Goal: Task Accomplishment & Management: Manage account settings

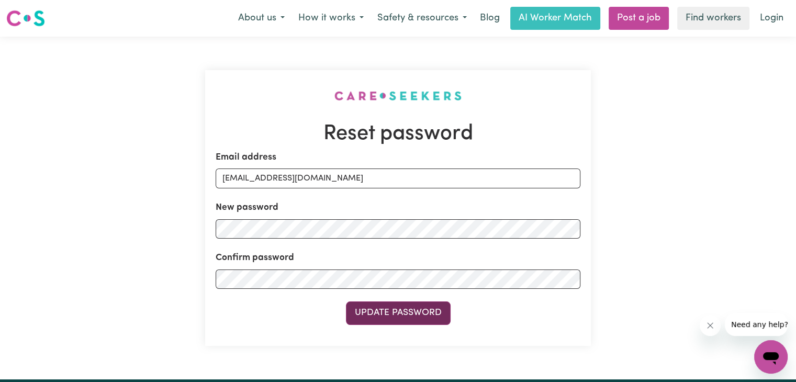
click at [405, 310] on button "Update Password" at bounding box center [398, 312] width 105 height 23
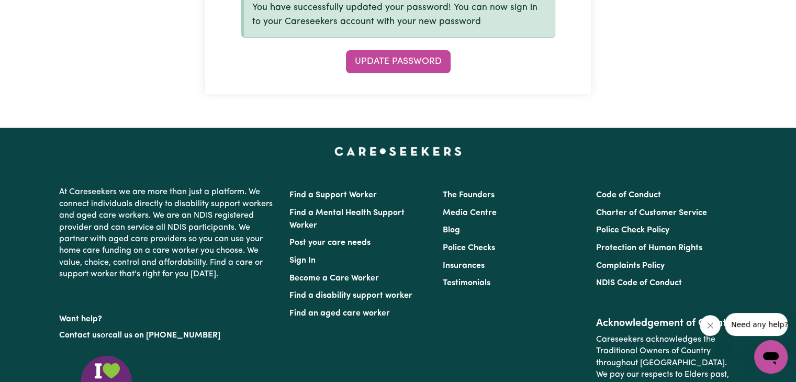
scroll to position [334, 0]
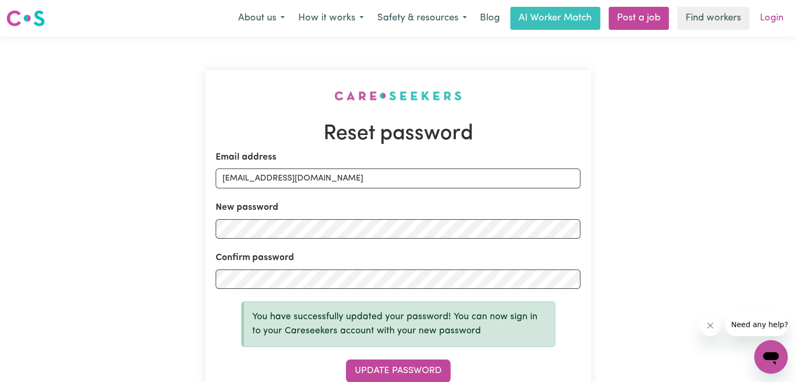
click at [775, 19] on link "Login" at bounding box center [772, 18] width 36 height 23
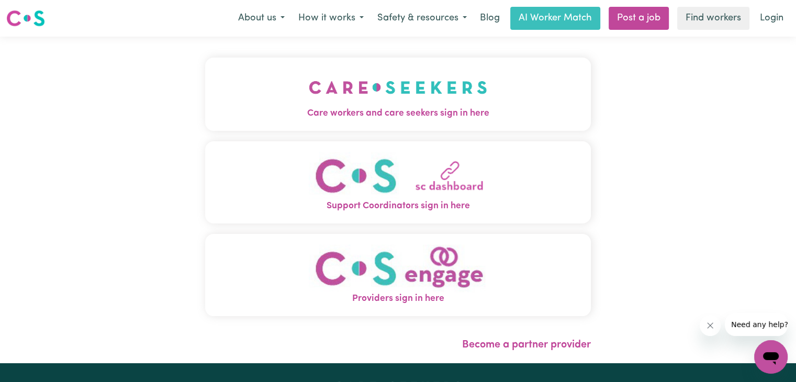
click at [417, 104] on img "Care workers and care seekers sign in here" at bounding box center [398, 87] width 178 height 39
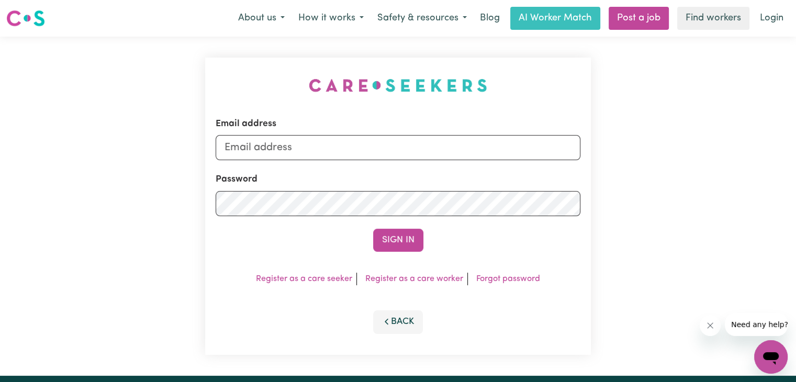
type input "etosam86@gmail.com"
click at [393, 234] on button "Sign In" at bounding box center [398, 240] width 50 height 23
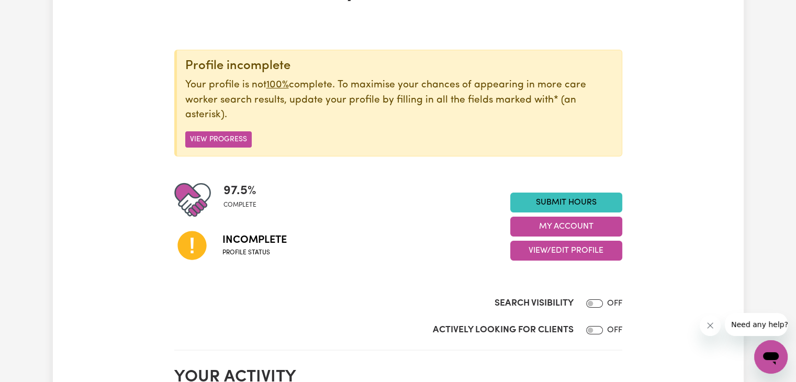
scroll to position [86, 0]
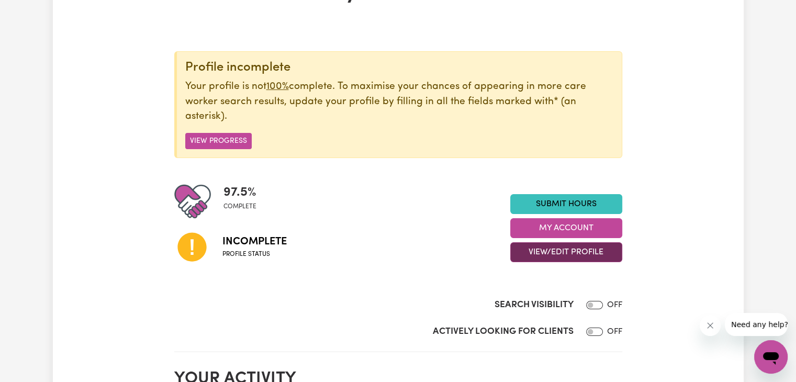
click at [591, 253] on button "View/Edit Profile" at bounding box center [566, 252] width 112 height 20
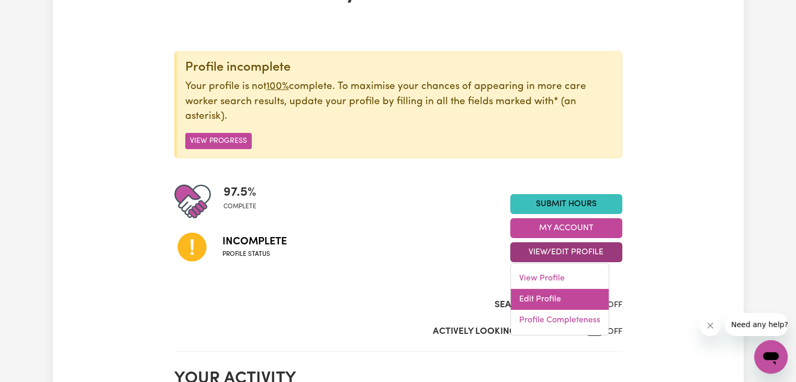
click at [550, 299] on link "Edit Profile" at bounding box center [560, 299] width 98 height 21
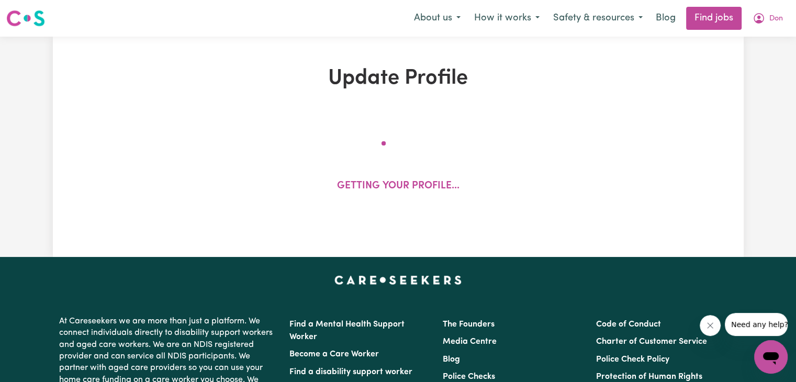
select select "male"
select select "Australian PR"
select select "Studying a healthcare related degree or qualification"
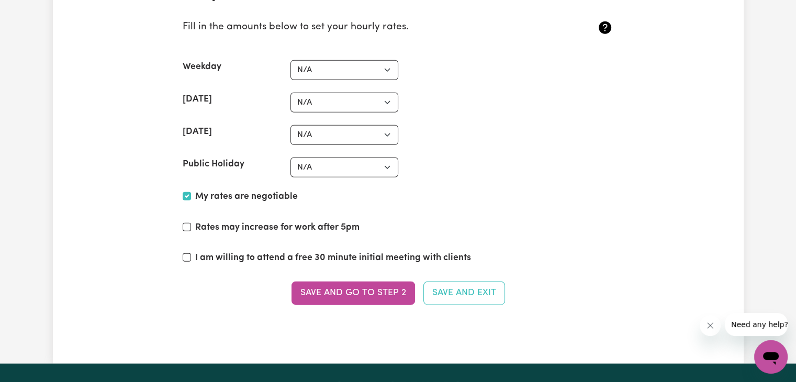
scroll to position [2594, 0]
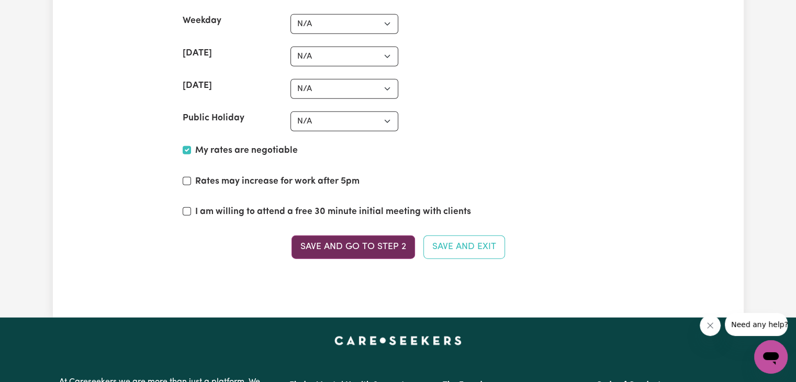
click at [371, 245] on button "Save and go to Step 2" at bounding box center [354, 247] width 124 height 23
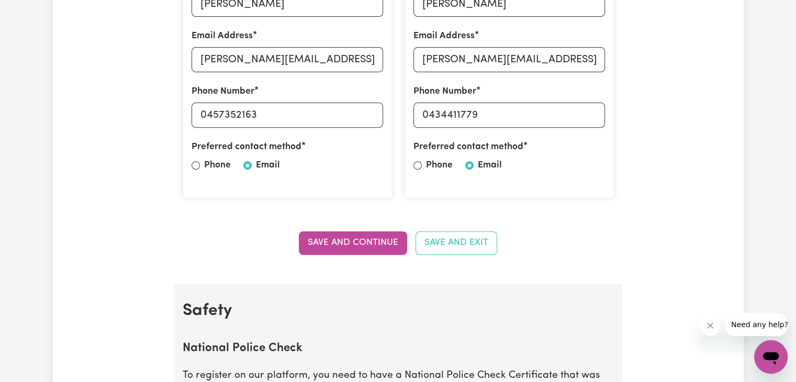
scroll to position [406, 0]
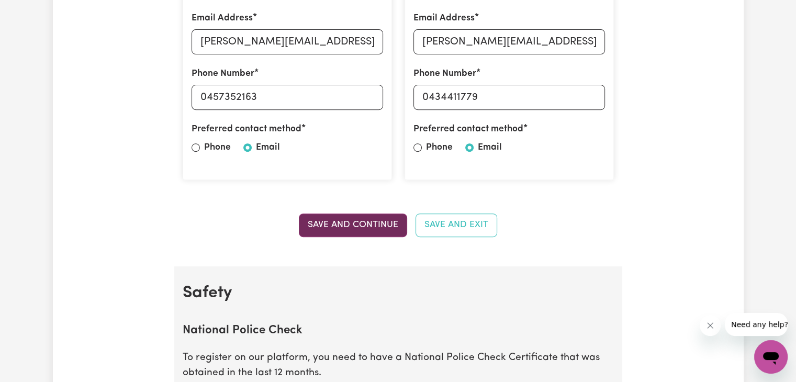
click at [361, 222] on button "Save and Continue" at bounding box center [353, 225] width 108 height 23
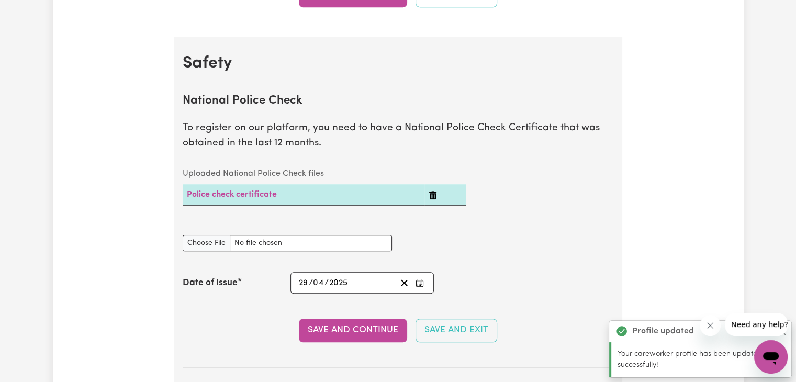
scroll to position [671, 0]
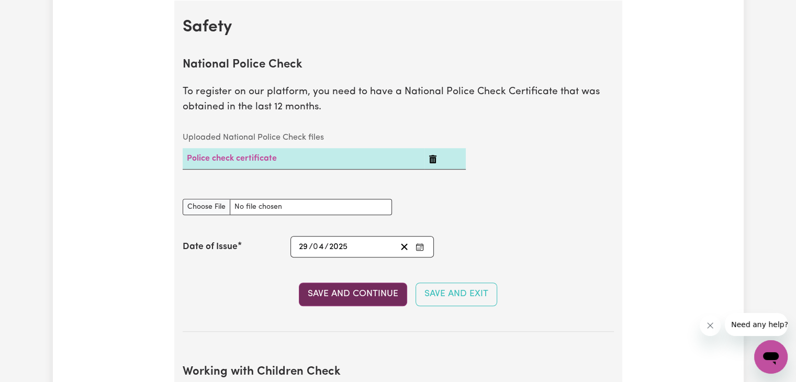
click at [345, 296] on button "Save and Continue" at bounding box center [353, 294] width 108 height 23
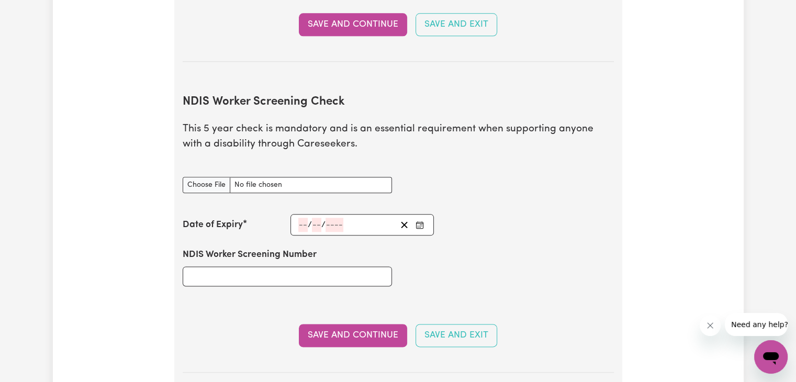
scroll to position [1262, 0]
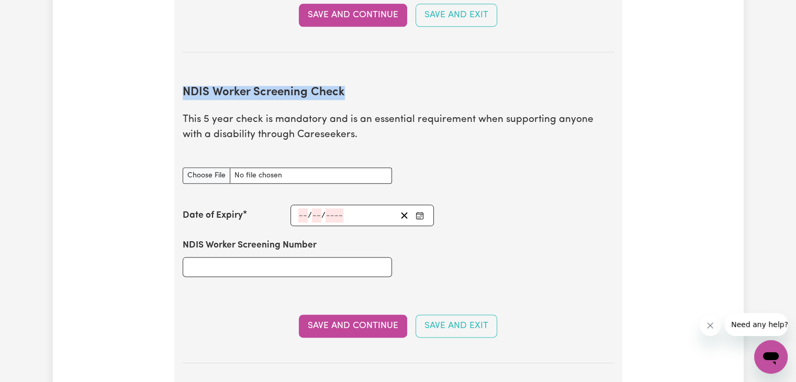
drag, startPoint x: 348, startPoint y: 72, endPoint x: 184, endPoint y: 75, distance: 163.8
click at [184, 86] on h2 "NDIS Worker Screening Check" at bounding box center [398, 93] width 431 height 14
click at [565, 158] on div "NDIS Worker Screening Check document" at bounding box center [398, 175] width 444 height 41
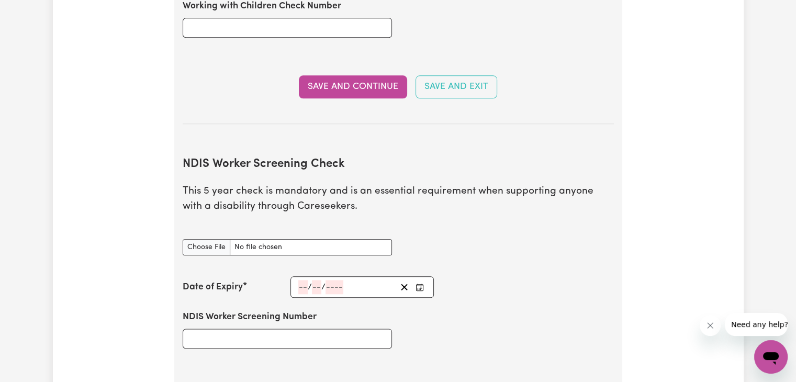
scroll to position [1211, 0]
